Goal: Information Seeking & Learning: Learn about a topic

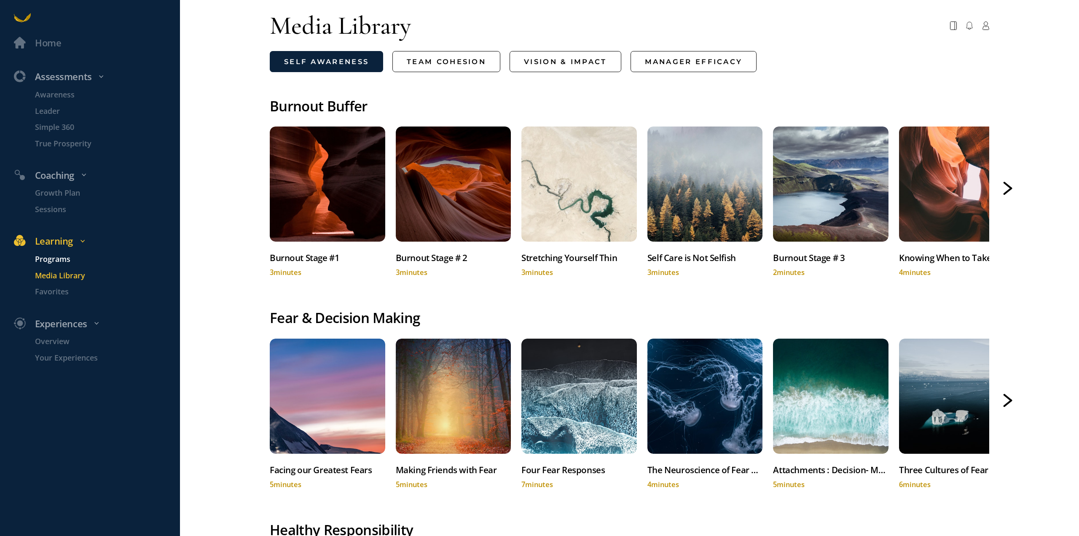
click at [57, 260] on p "Programs" at bounding box center [106, 259] width 143 height 12
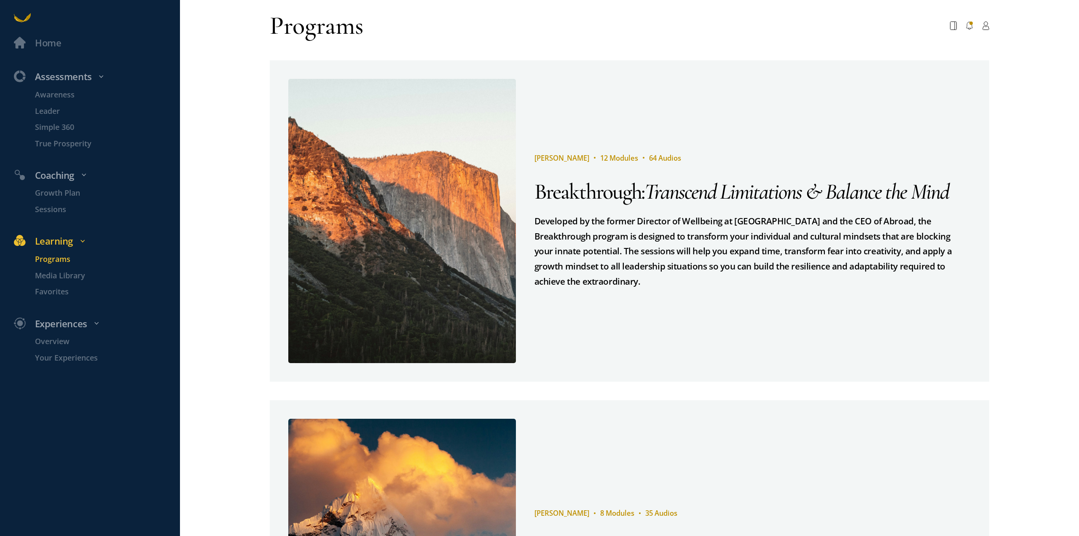
click at [561, 197] on span "Breakthrough" at bounding box center [588, 191] width 107 height 27
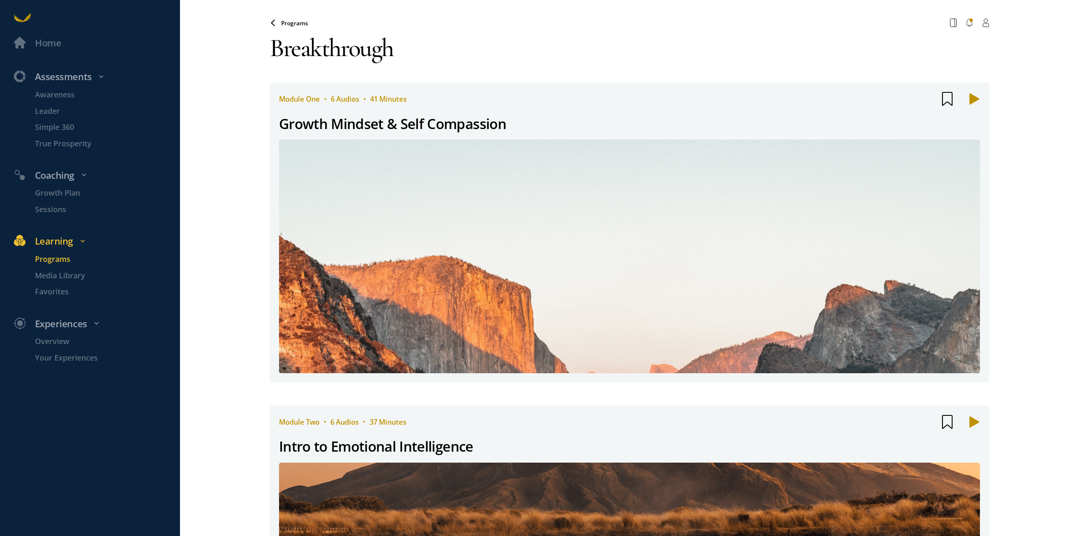
click at [571, 116] on div "Growth Mindset & Self Compassion" at bounding box center [629, 124] width 701 height 22
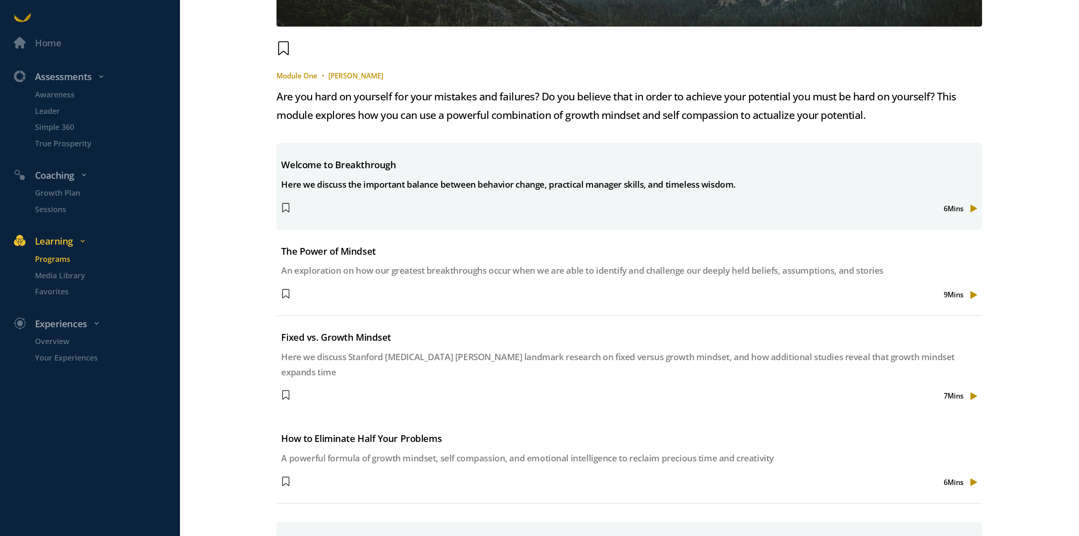
scroll to position [337, 0]
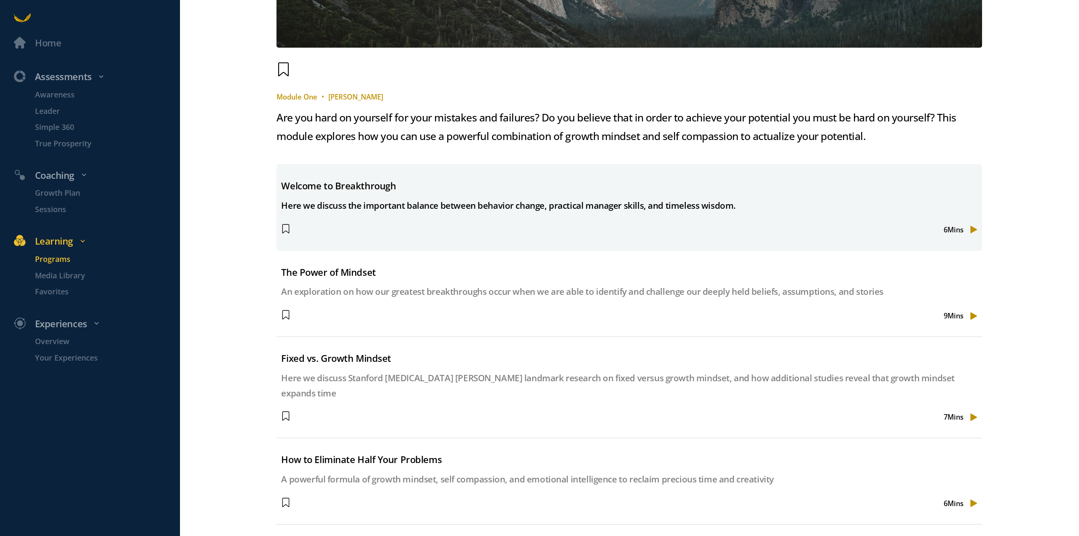
click at [970, 229] on span at bounding box center [972, 229] width 9 height 9
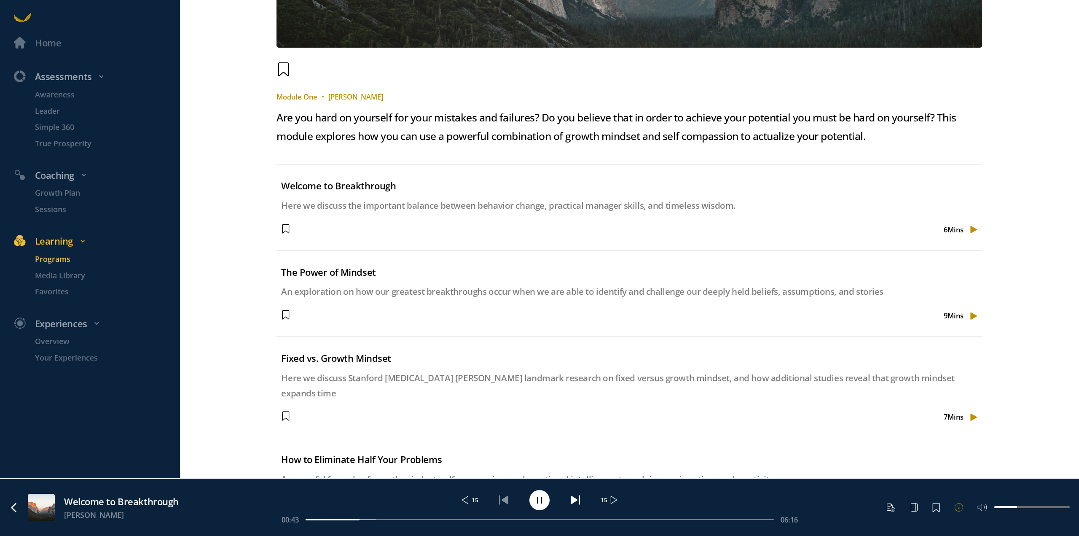
click at [957, 508] on icon at bounding box center [959, 507] width 8 height 8
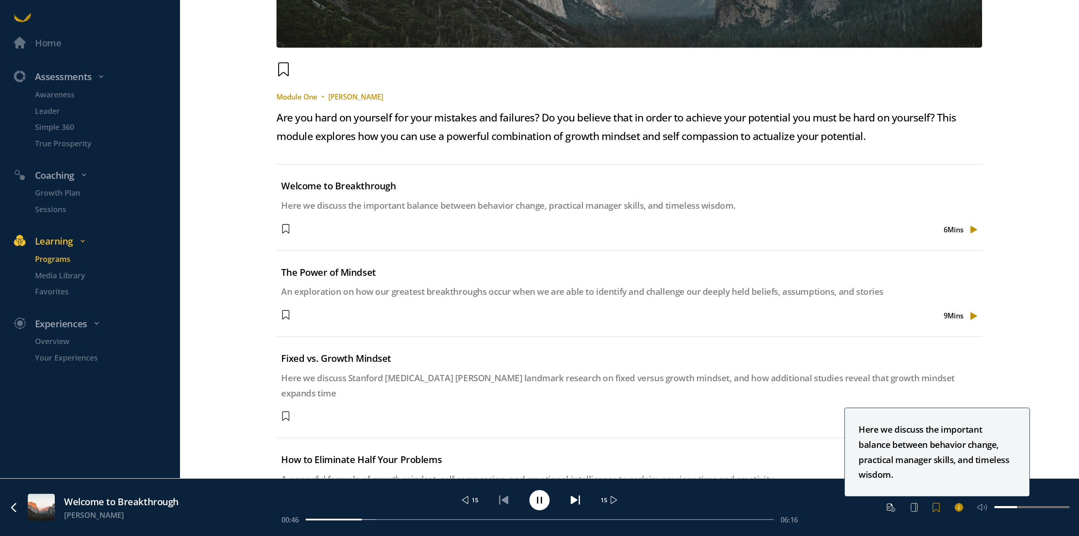
click at [934, 507] on span at bounding box center [936, 506] width 9 height 9
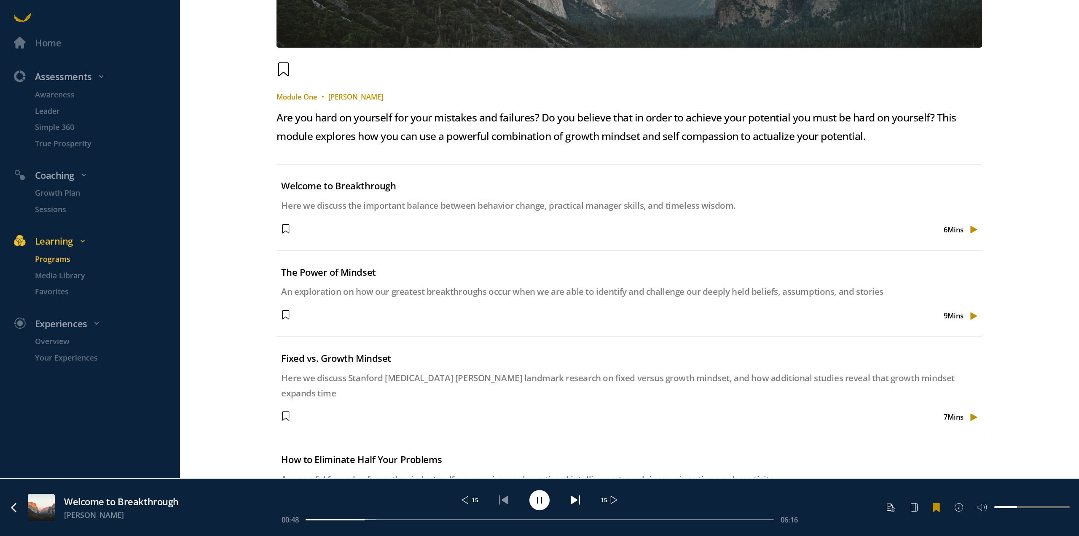
click at [936, 507] on span at bounding box center [936, 506] width 9 height 9
click at [917, 508] on icon at bounding box center [914, 507] width 6 height 8
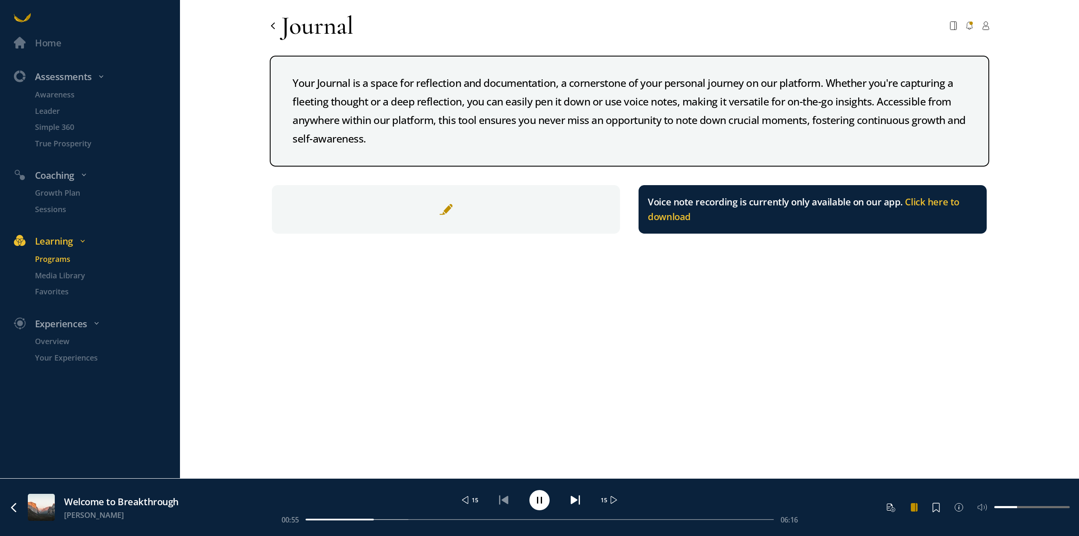
click at [917, 508] on icon at bounding box center [914, 507] width 6 height 8
click at [273, 27] on icon at bounding box center [272, 24] width 3 height 5
click at [273, 26] on icon at bounding box center [272, 24] width 3 height 5
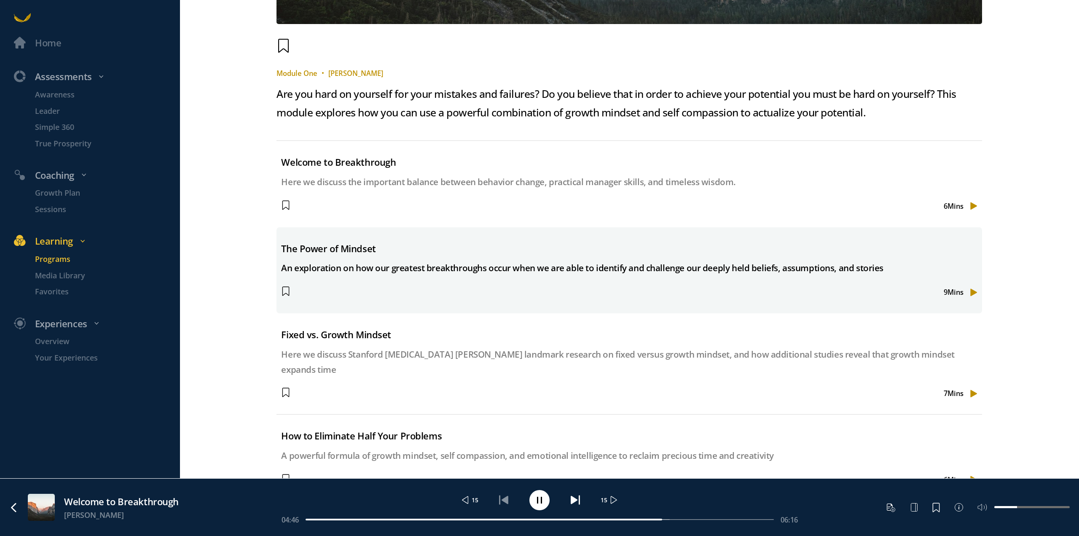
scroll to position [379, 0]
